Goal: Transaction & Acquisition: Purchase product/service

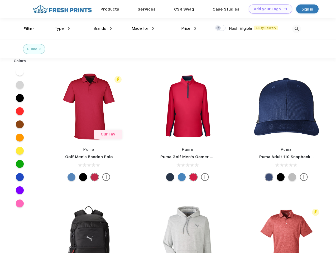
click at [269, 9] on link "Add your Logo Design Tool" at bounding box center [271, 8] width 44 height 9
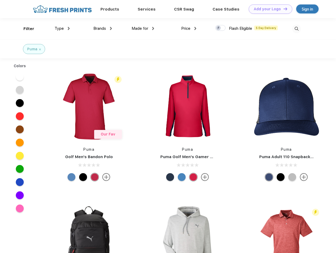
click at [0, 0] on div "Design Tool" at bounding box center [0, 0] width 0 height 0
click at [283, 9] on link "Add your Logo Design Tool" at bounding box center [271, 8] width 44 height 9
click at [25, 29] on div "Filter" at bounding box center [28, 29] width 11 height 6
click at [62, 28] on span "Type" at bounding box center [59, 28] width 9 height 5
click at [103, 28] on span "Brands" at bounding box center [99, 28] width 13 height 5
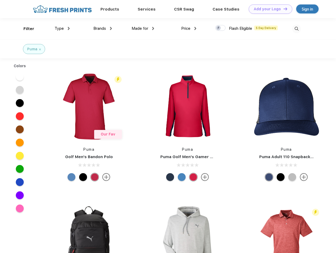
click at [143, 28] on span "Made for" at bounding box center [140, 28] width 17 height 5
click at [189, 28] on span "Price" at bounding box center [185, 28] width 9 height 5
click at [221, 28] on div at bounding box center [220, 28] width 10 height 6
click at [219, 28] on input "checkbox" at bounding box center [216, 26] width 3 height 3
click at [297, 29] on img at bounding box center [296, 29] width 9 height 9
